Goal: Information Seeking & Learning: Check status

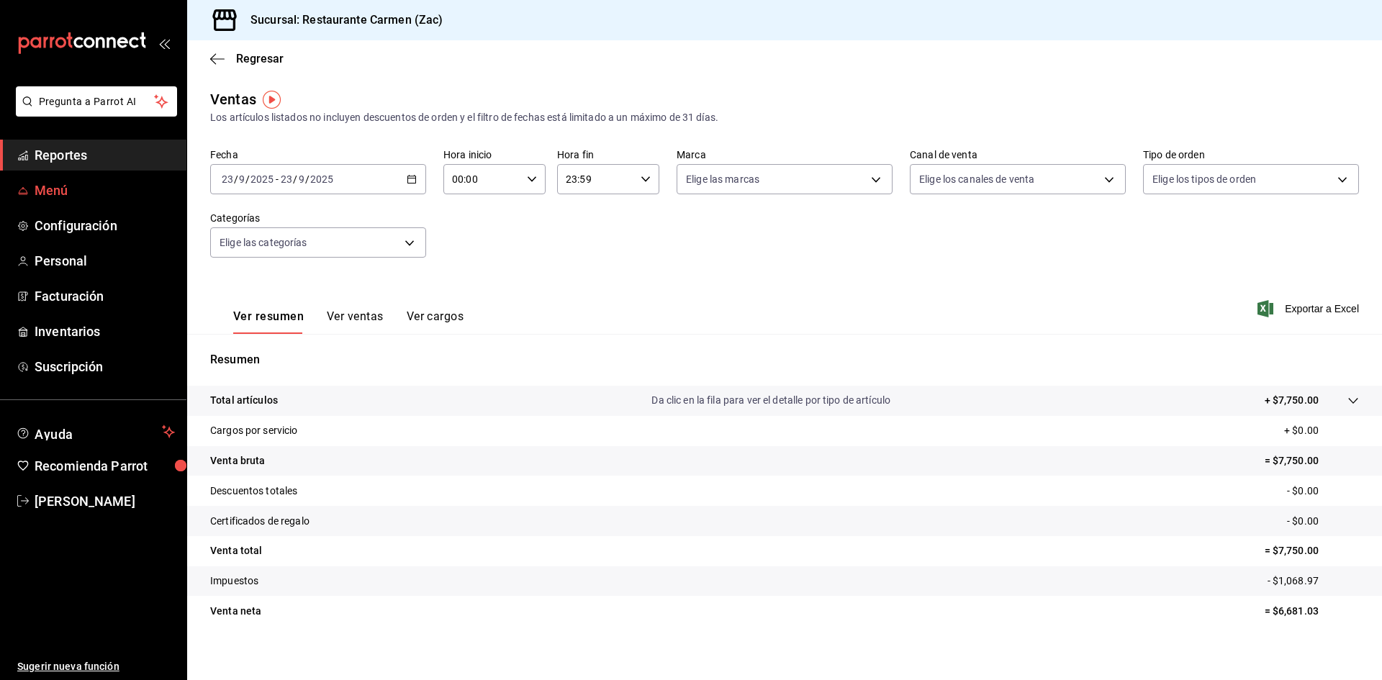
click at [63, 192] on span "Menú" at bounding box center [105, 190] width 140 height 19
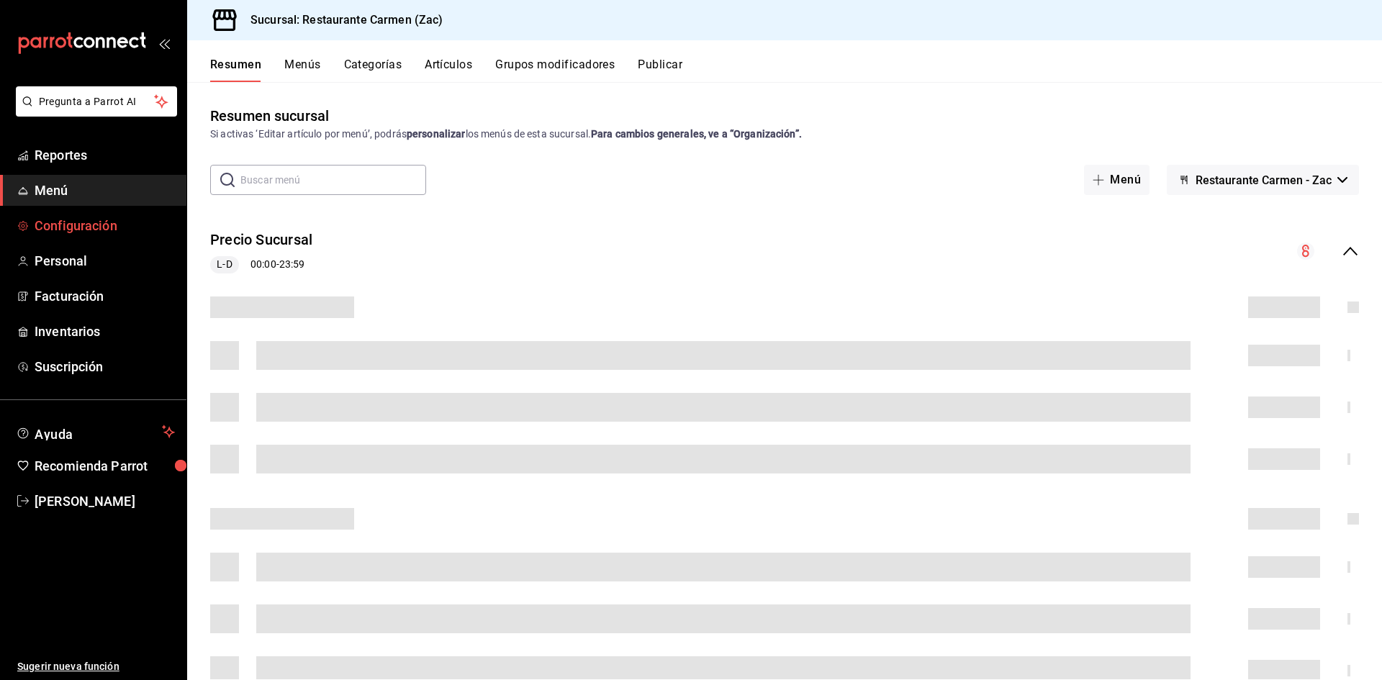
click at [96, 212] on link "Configuración" at bounding box center [93, 225] width 186 height 31
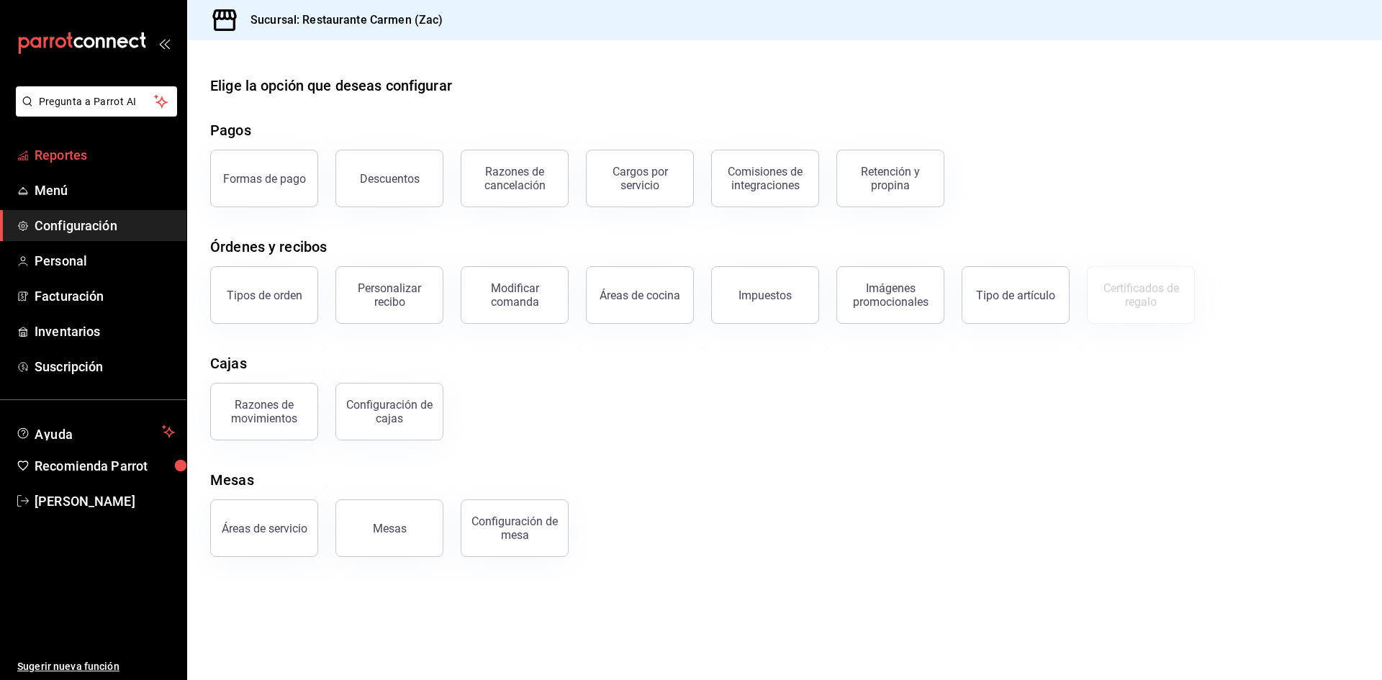
click at [99, 157] on span "Reportes" at bounding box center [105, 154] width 140 height 19
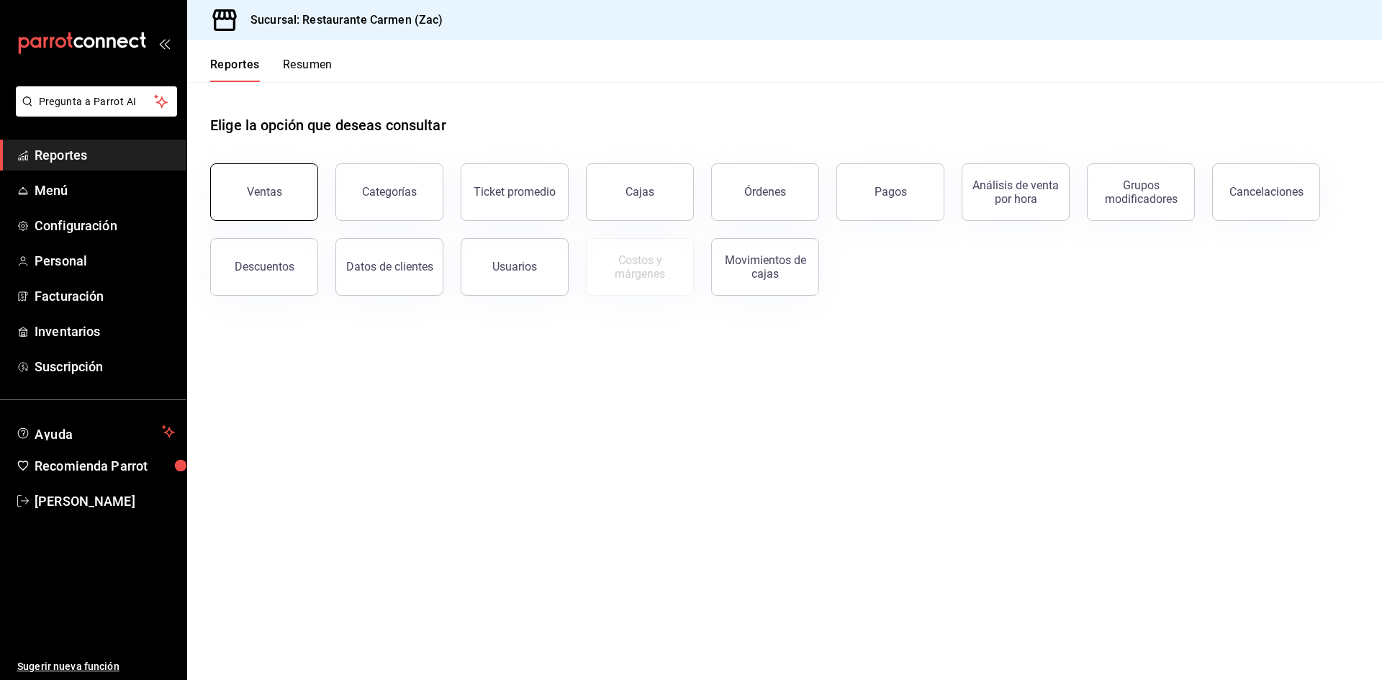
click at [258, 190] on div "Ventas" at bounding box center [264, 192] width 35 height 14
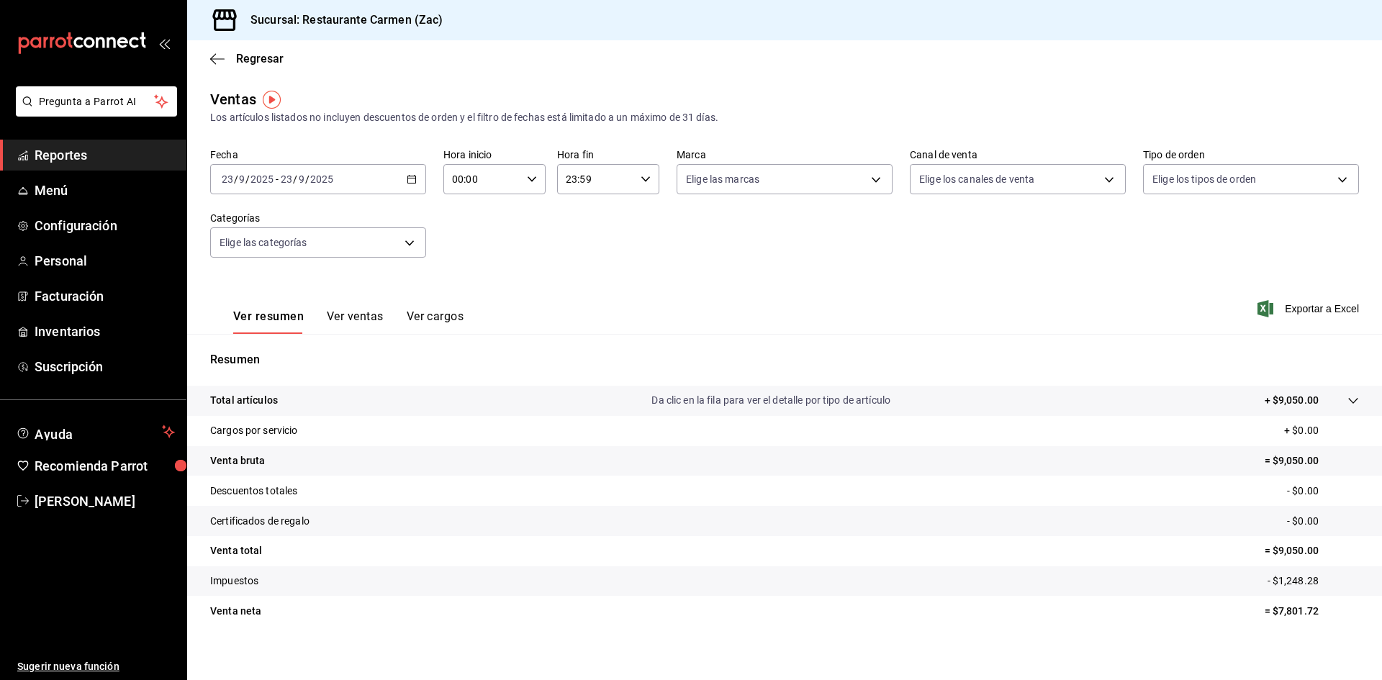
click at [132, 151] on span "Reportes" at bounding box center [105, 154] width 140 height 19
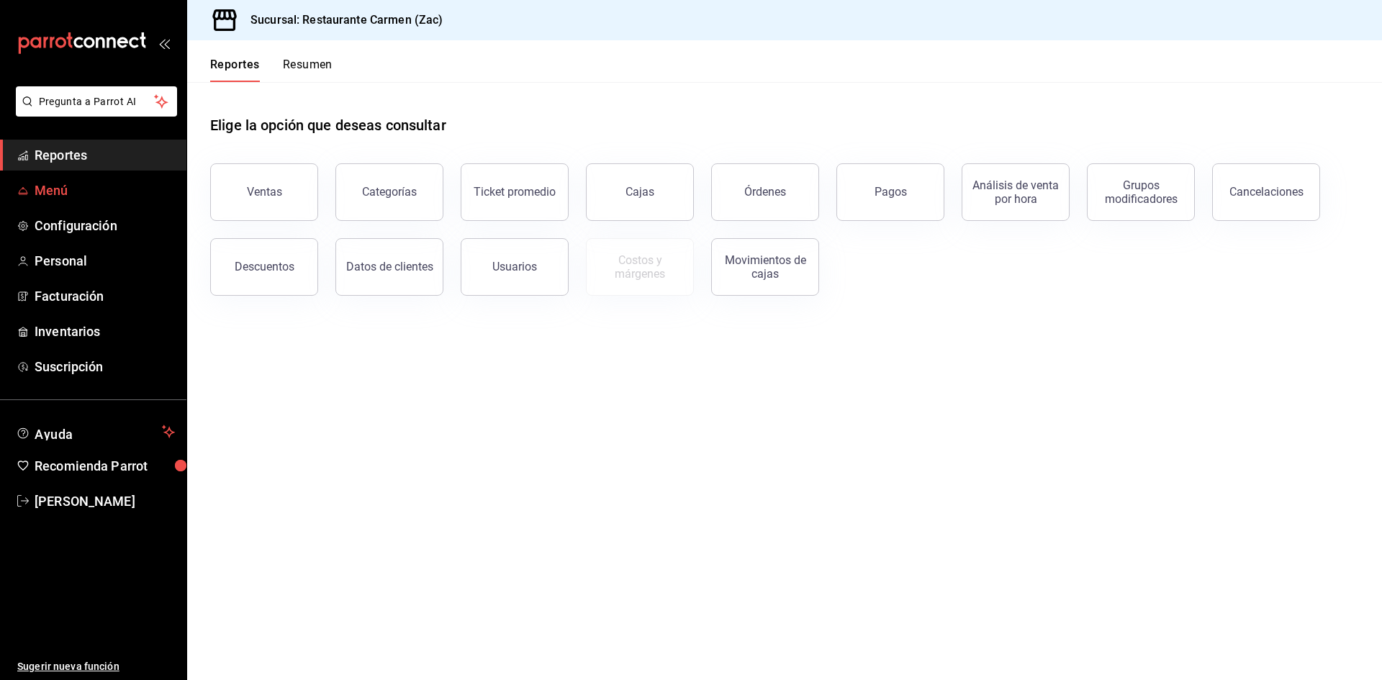
click at [40, 192] on span "Menú" at bounding box center [105, 190] width 140 height 19
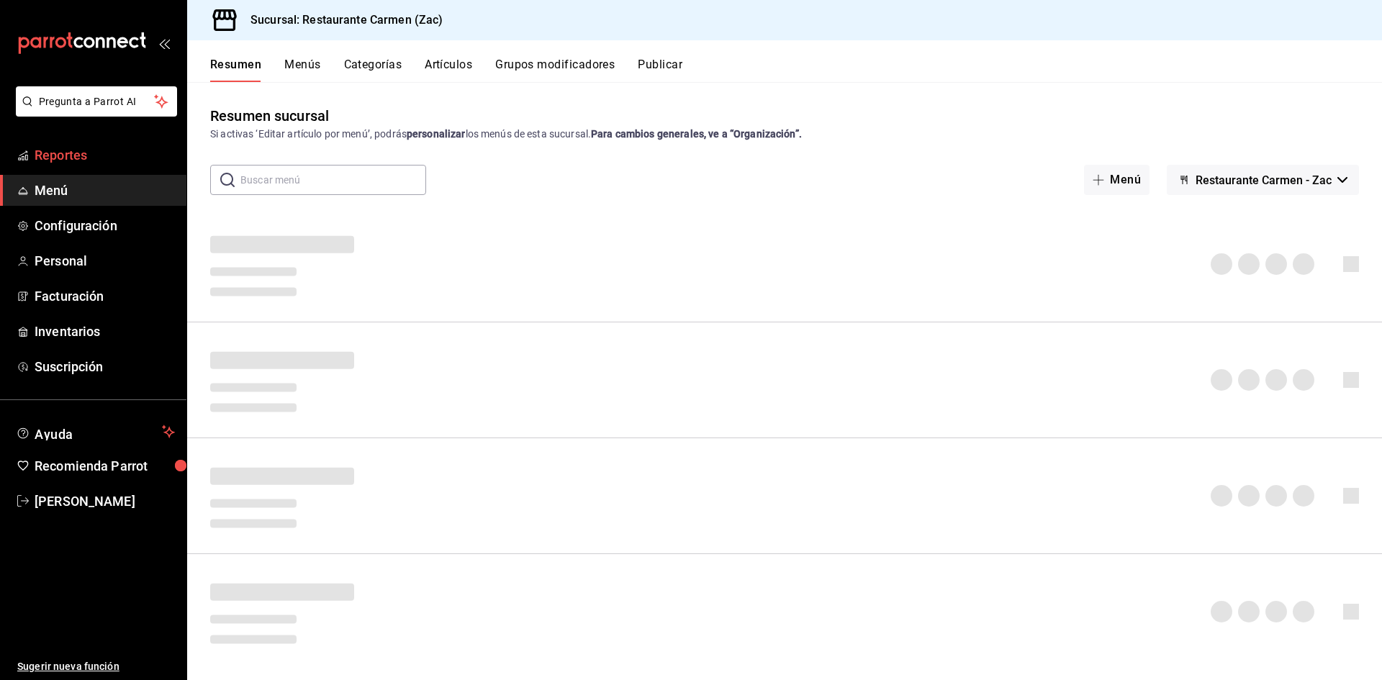
click at [81, 156] on span "Reportes" at bounding box center [105, 154] width 140 height 19
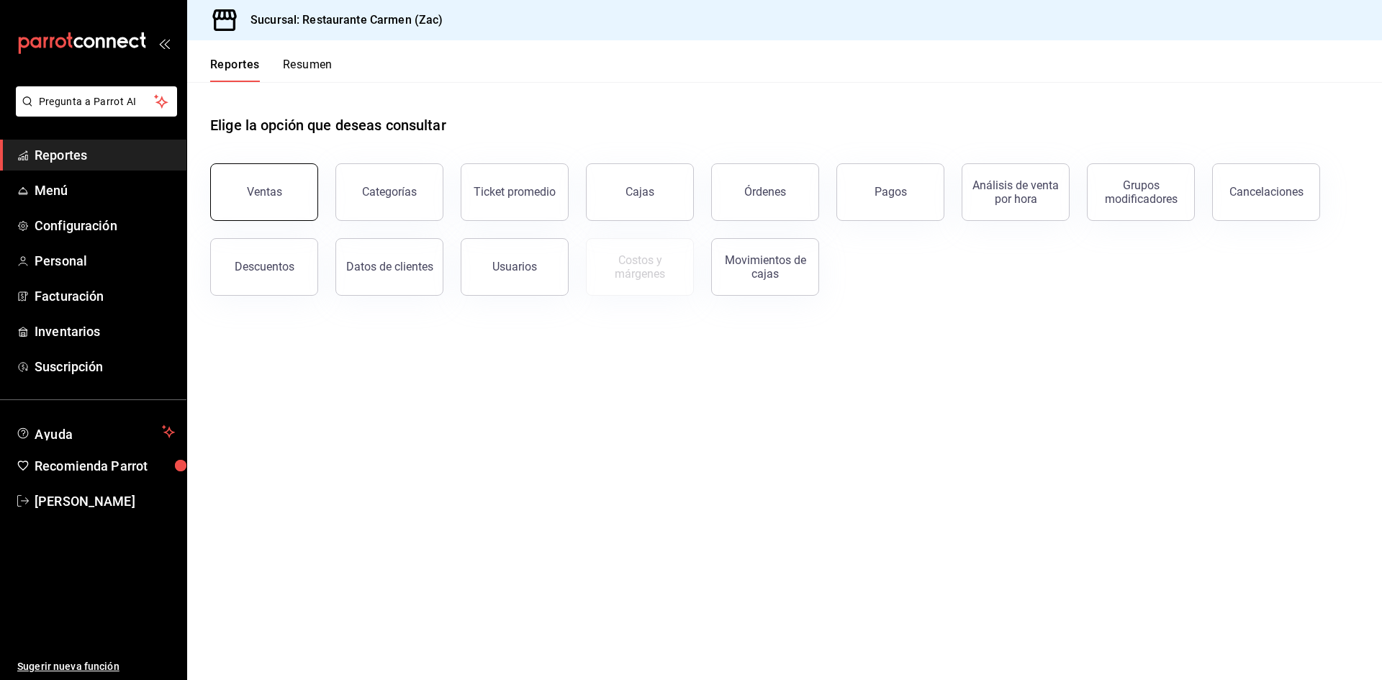
click at [253, 184] on button "Ventas" at bounding box center [264, 192] width 108 height 58
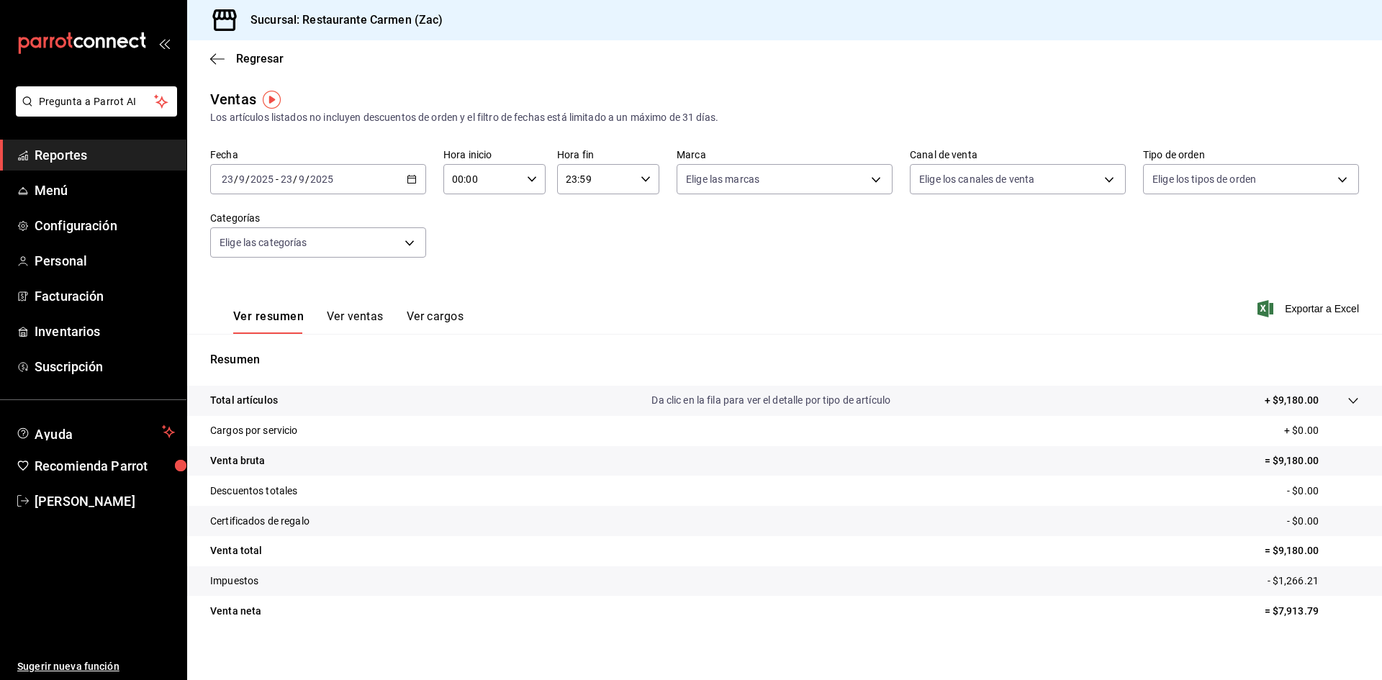
click at [81, 161] on span "Reportes" at bounding box center [105, 154] width 140 height 19
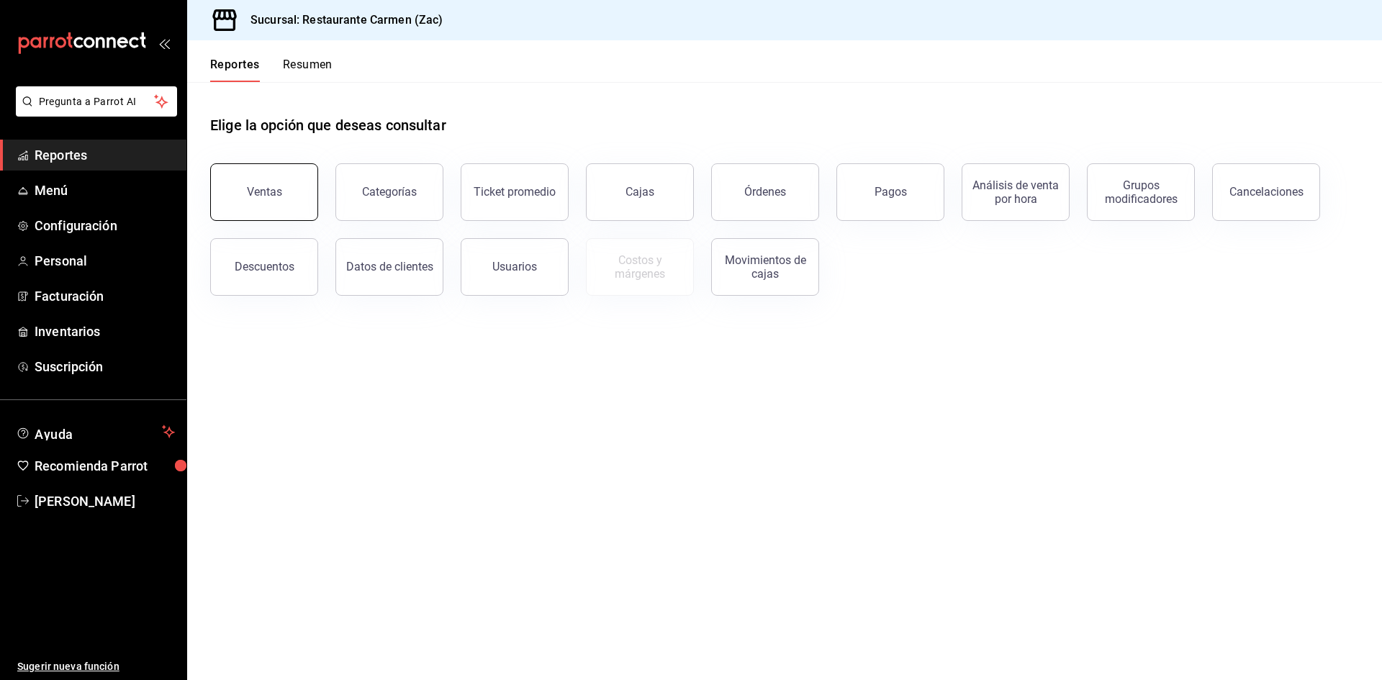
click at [261, 191] on div "Ventas" at bounding box center [264, 192] width 35 height 14
